Goal: Check status

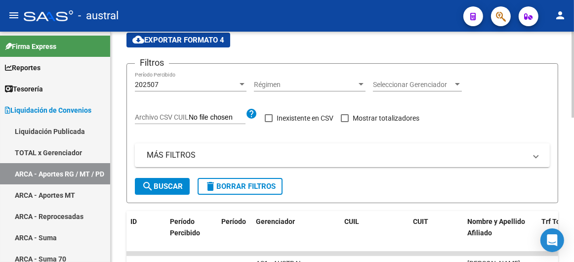
scroll to position [55, 0]
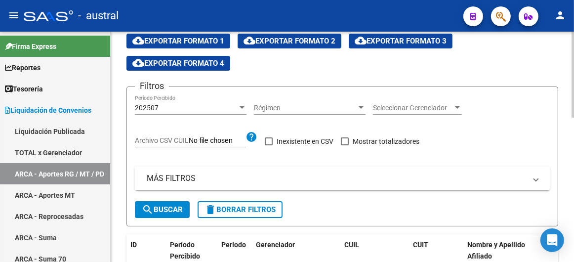
click at [159, 174] on mat-panel-title "MÁS FILTROS" at bounding box center [337, 178] width 380 height 11
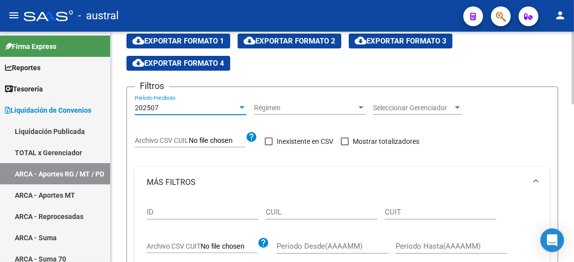
click at [243, 106] on div at bounding box center [242, 107] width 5 height 2
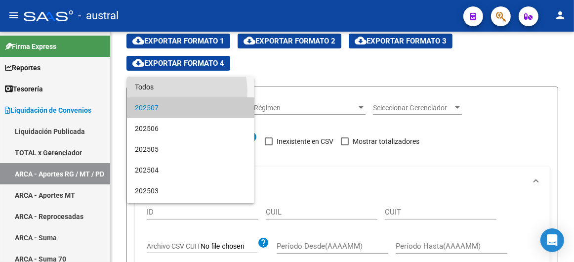
click at [180, 91] on span "Todos" at bounding box center [191, 87] width 112 height 21
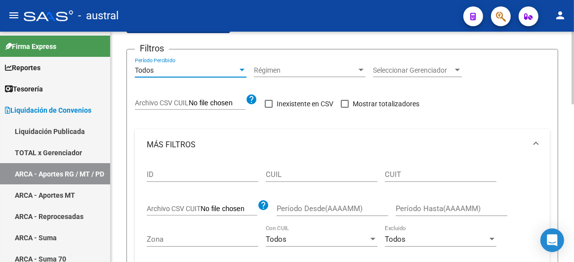
scroll to position [110, 0]
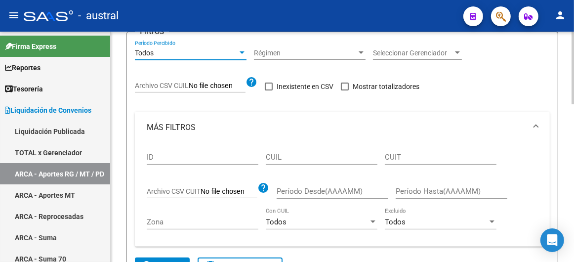
click at [317, 156] on input "CUIL" at bounding box center [322, 157] width 112 height 9
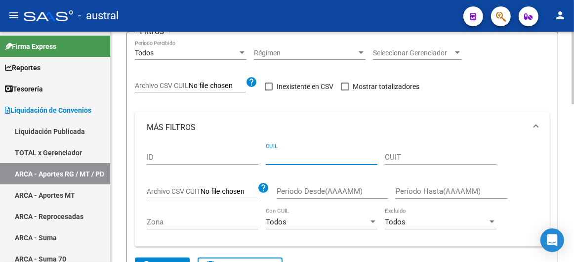
paste input "20-38008899-2"
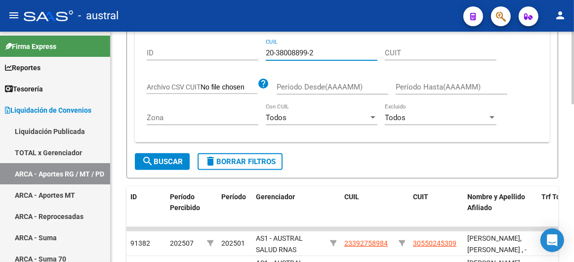
scroll to position [274, 0]
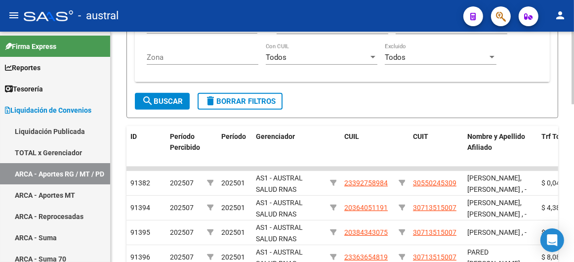
type input "20-38008899-2"
click at [171, 97] on span "search Buscar" at bounding box center [162, 101] width 41 height 9
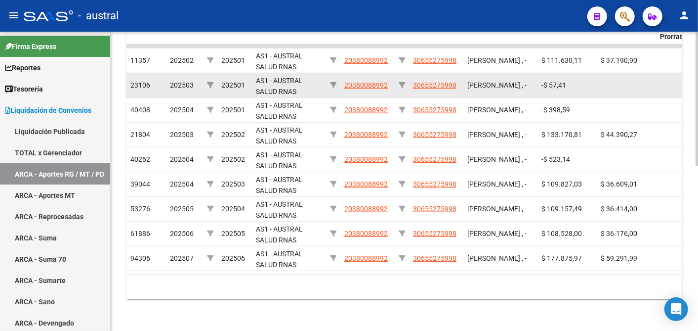
scroll to position [366, 0]
